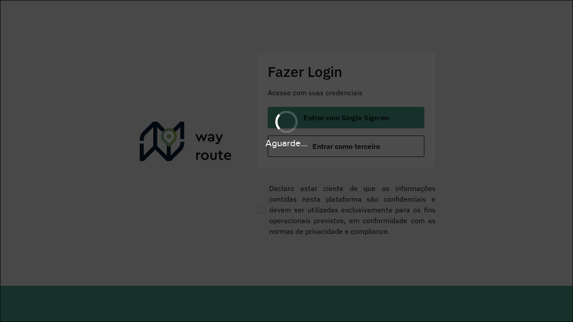
scroll to position [0, 1]
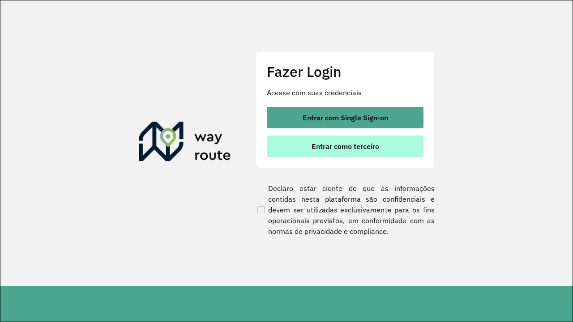
click at [346, 146] on span "Entrar como terceiro" at bounding box center [346, 146] width 68 height 7
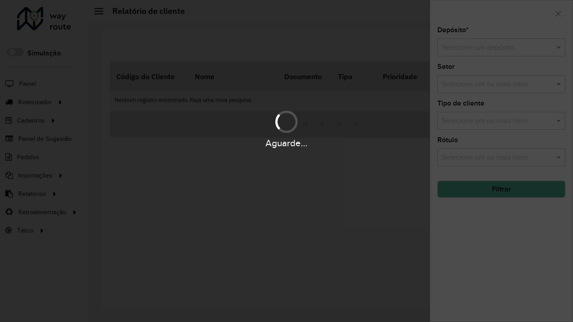
click at [492, 47] on input "text" at bounding box center [492, 48] width 101 height 11
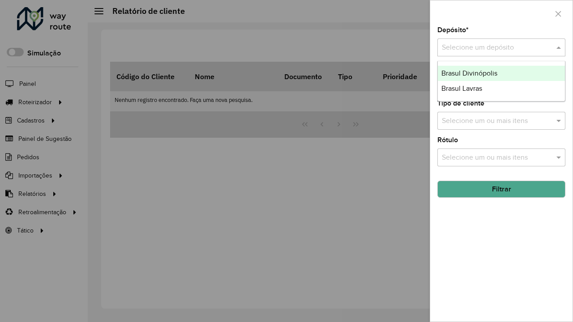
click at [501, 73] on div "Brasul Divinópolis" at bounding box center [501, 73] width 127 height 15
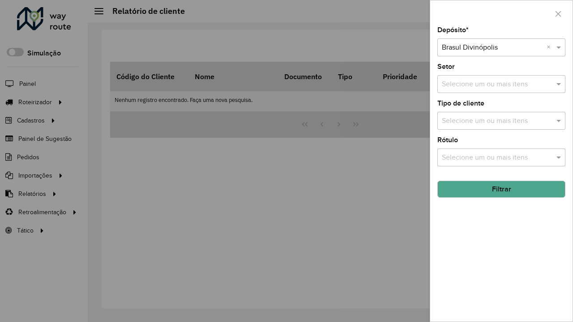
click at [501, 189] on button "Filtrar" at bounding box center [501, 189] width 128 height 17
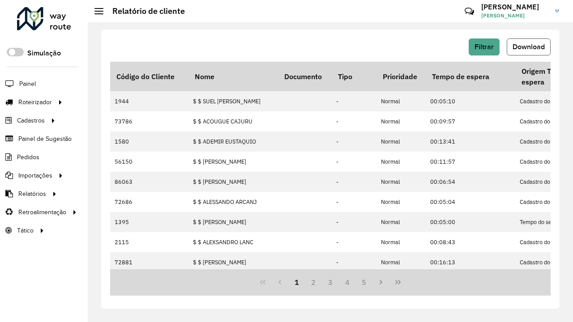
click at [529, 47] on span "Download" at bounding box center [529, 47] width 32 height 8
